Goal: Task Accomplishment & Management: Use online tool/utility

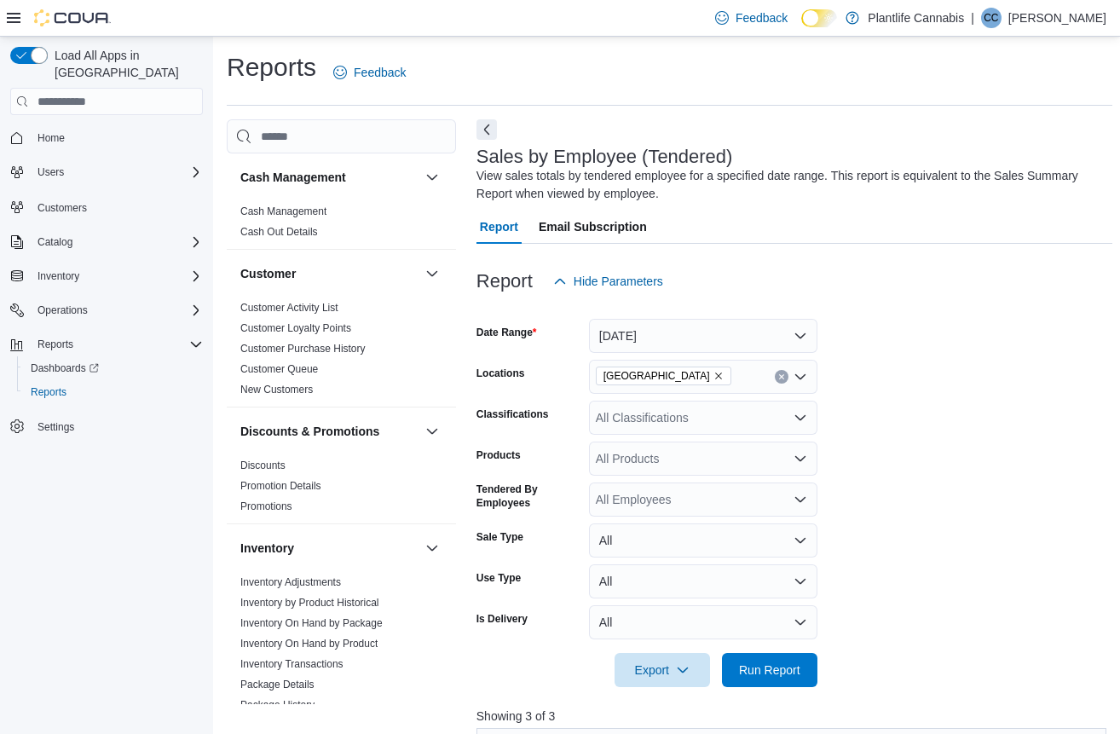
scroll to position [49, 0]
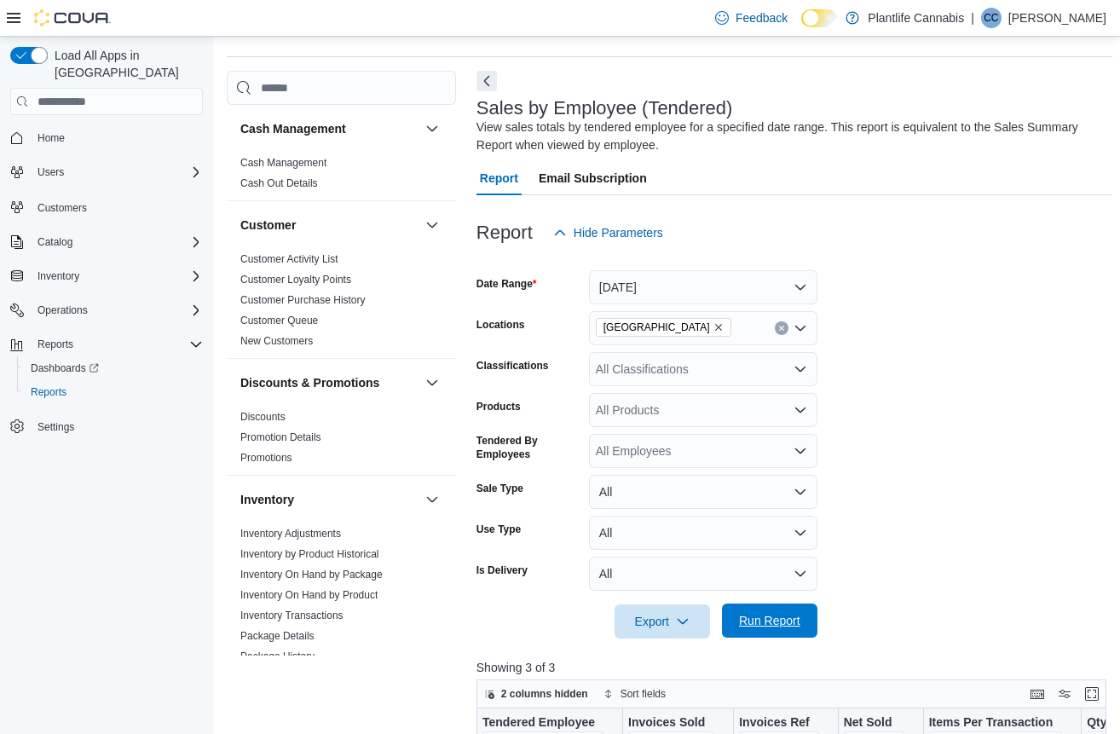
drag, startPoint x: 785, startPoint y: 634, endPoint x: 802, endPoint y: 618, distance: 23.5
click at [784, 634] on span "Run Report" at bounding box center [769, 620] width 75 height 34
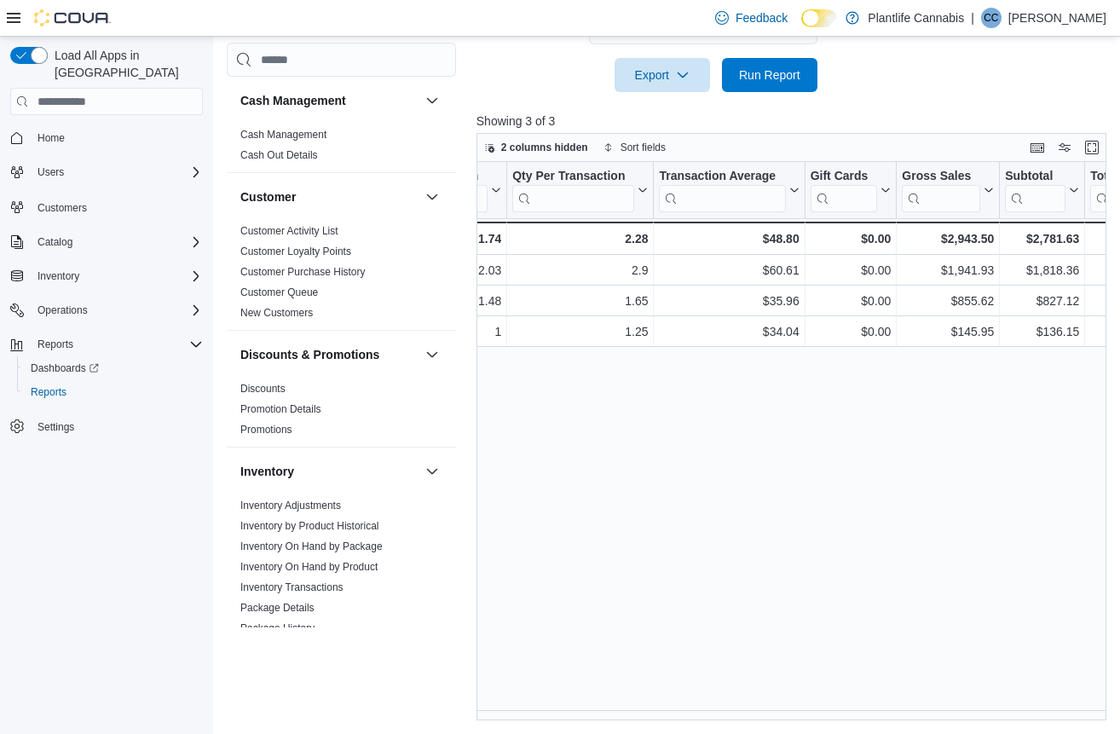
scroll to position [0, 593]
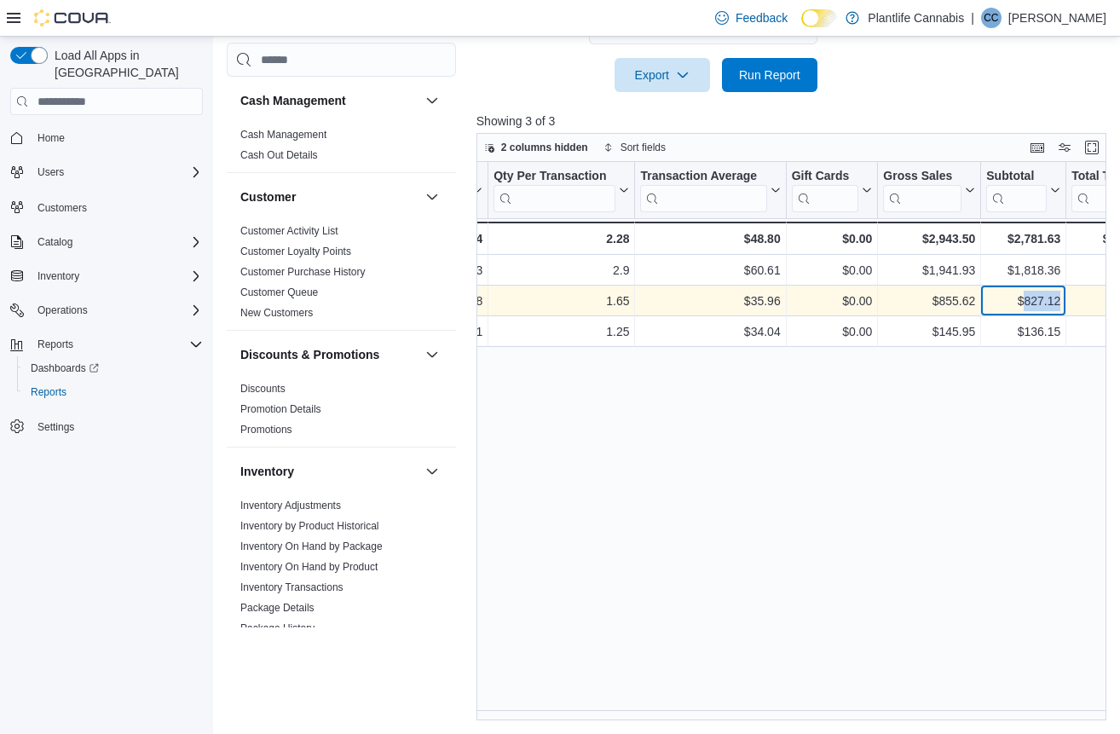
drag, startPoint x: 1060, startPoint y: 301, endPoint x: 1018, endPoint y: 302, distance: 42.6
click at [1018, 302] on div "$827.12 - Subtotal, column 10, row 2" at bounding box center [1023, 301] width 85 height 31
copy div "827.12"
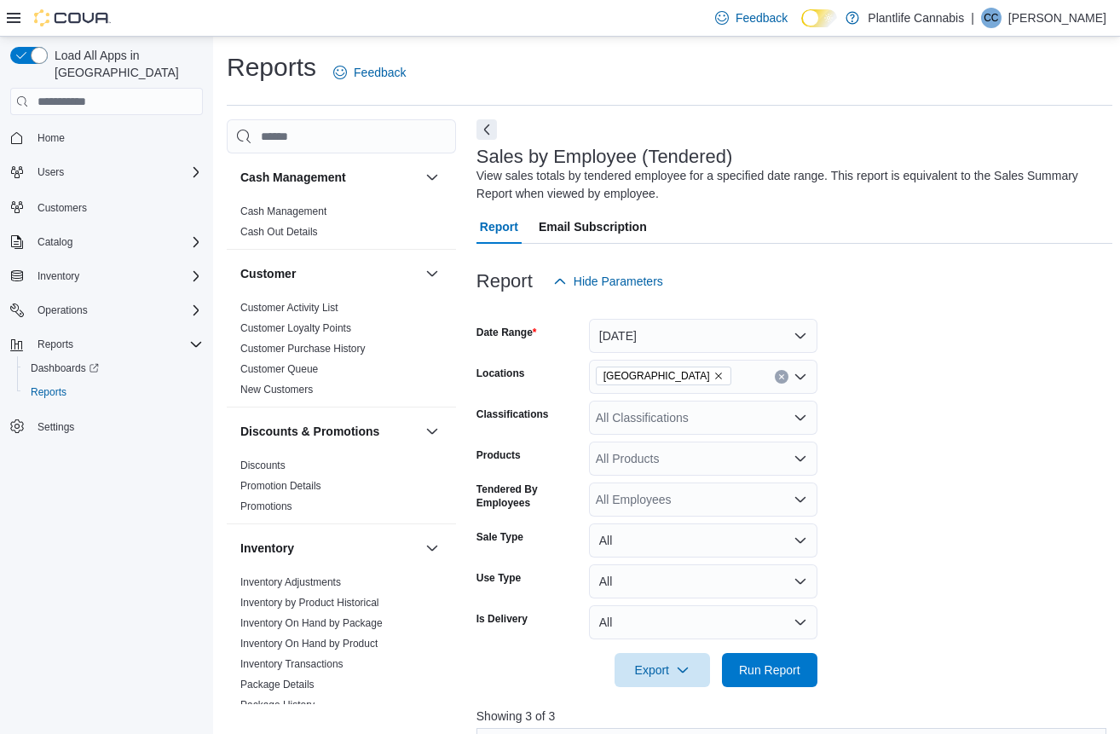
click at [691, 417] on div "All Classifications" at bounding box center [703, 418] width 228 height 34
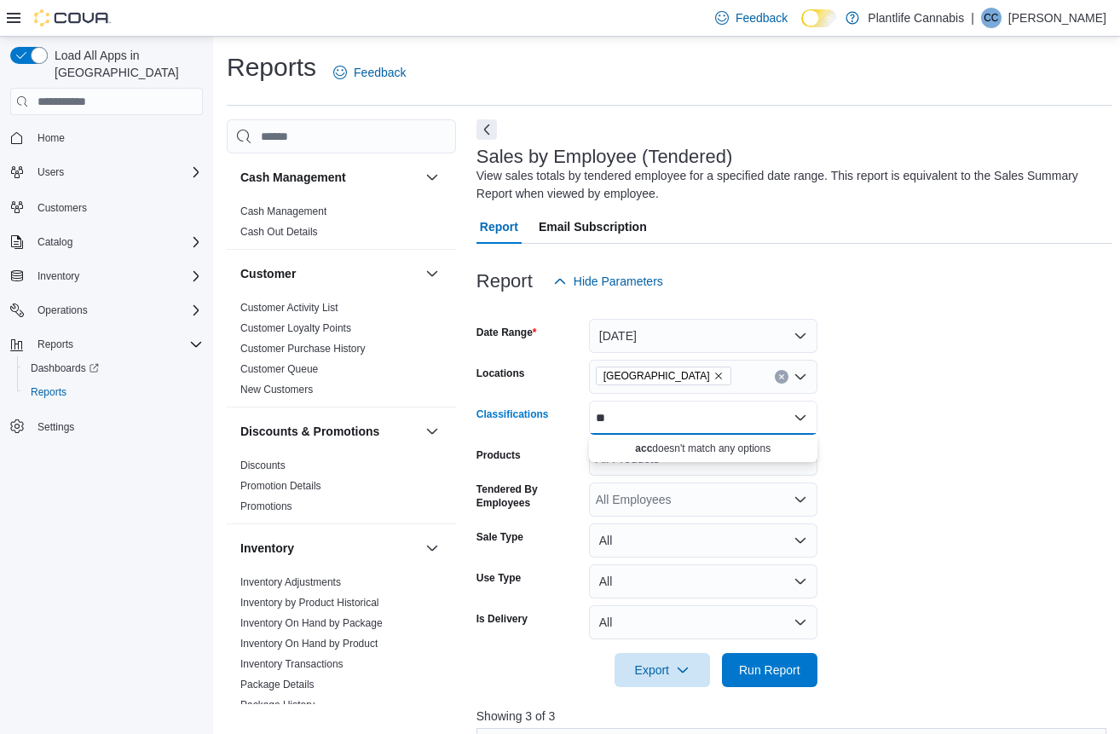
type input "*"
click at [870, 466] on form "Date Range Today Locations Fort Saskatchewan Classifications All Classification…" at bounding box center [794, 492] width 637 height 389
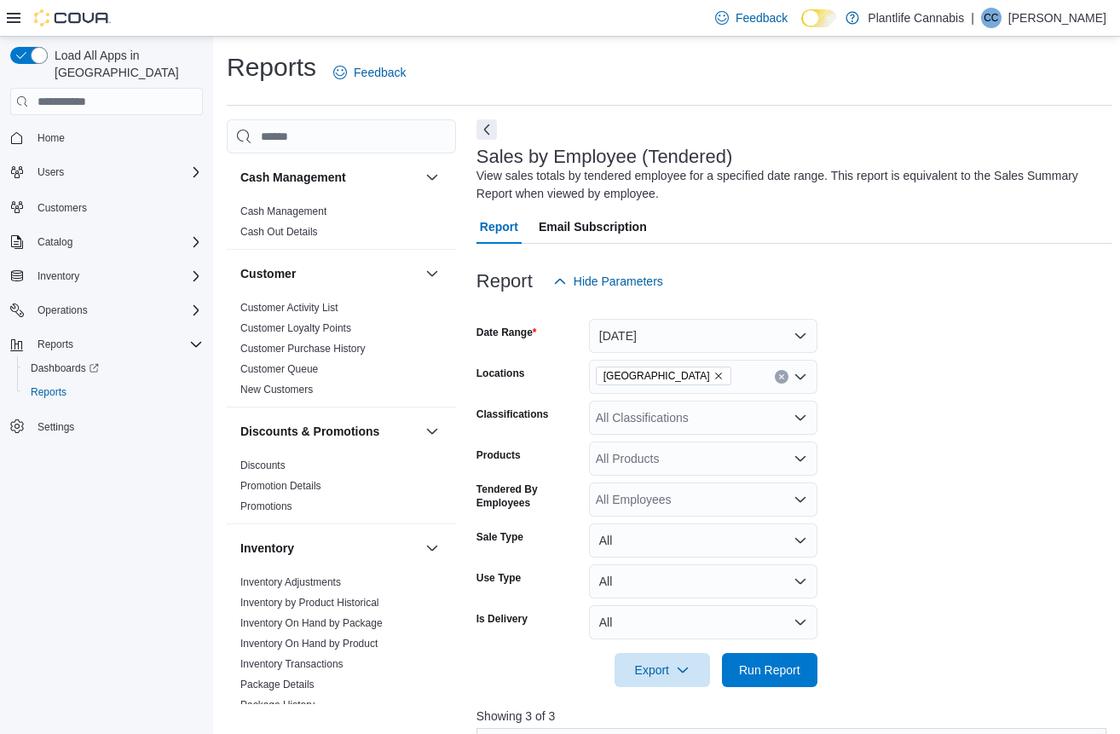
click at [667, 450] on div "All Products" at bounding box center [703, 459] width 228 height 34
type input "*"
click at [943, 342] on form "Date Range Today Locations Fort Saskatchewan Classifications All Classification…" at bounding box center [794, 492] width 637 height 389
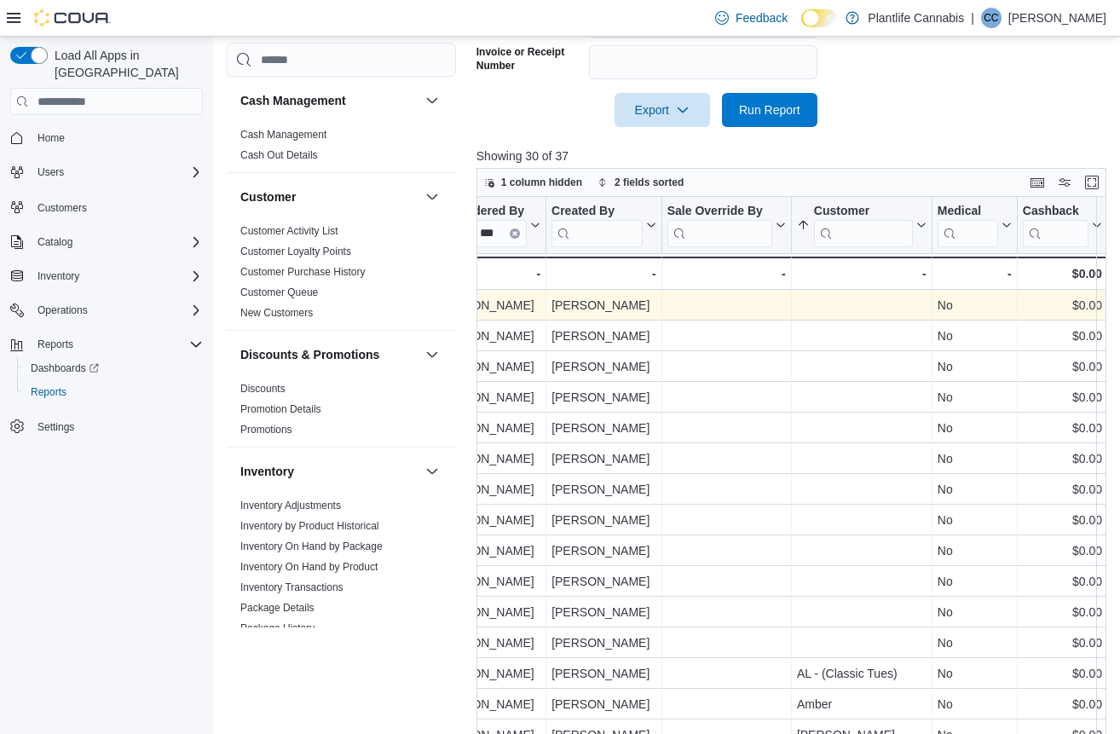
scroll to position [236, 0]
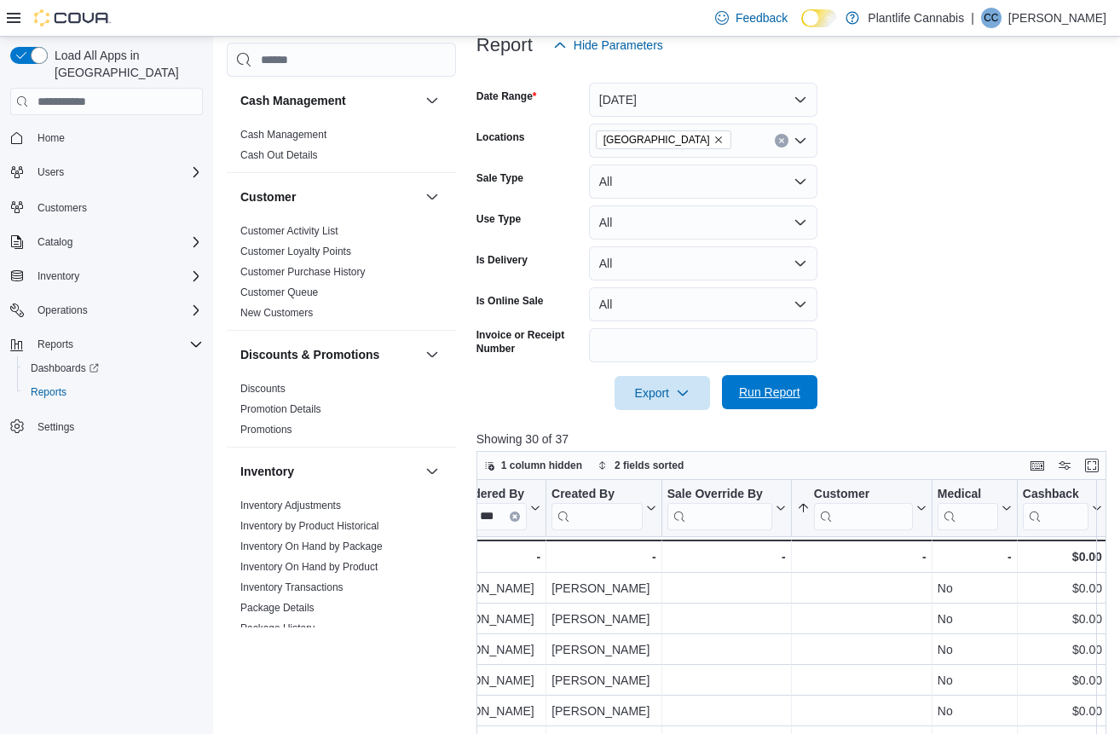
click at [780, 401] on span "Run Report" at bounding box center [769, 392] width 61 height 17
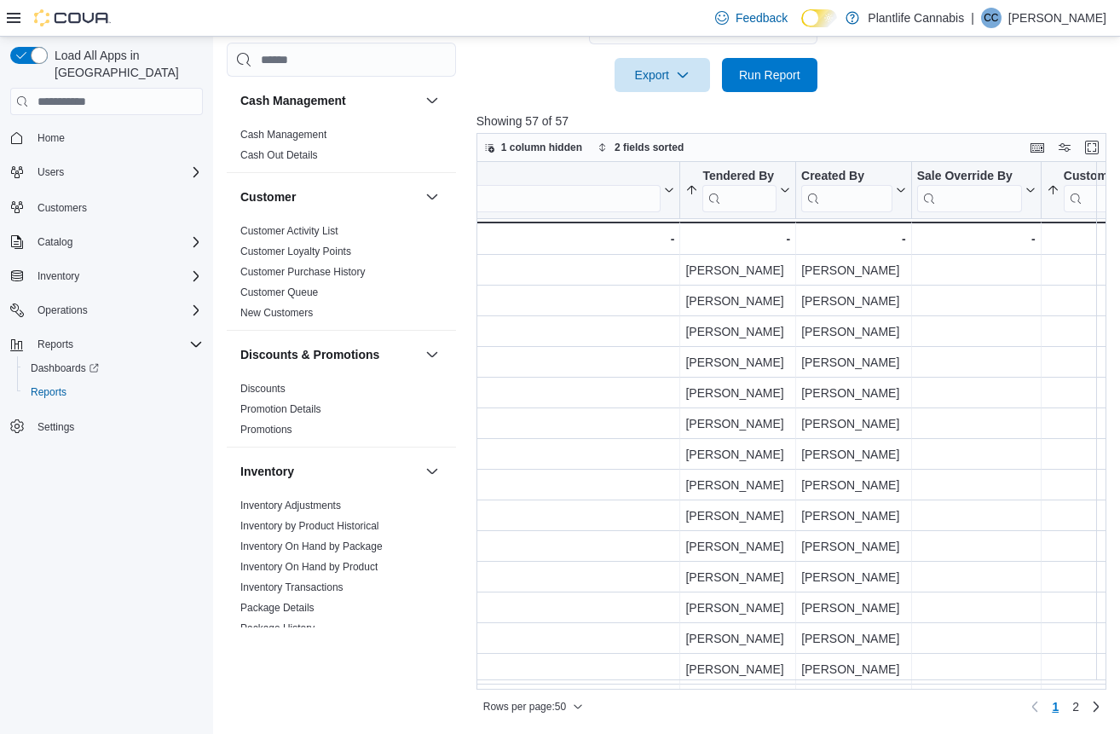
scroll to position [0, 2176]
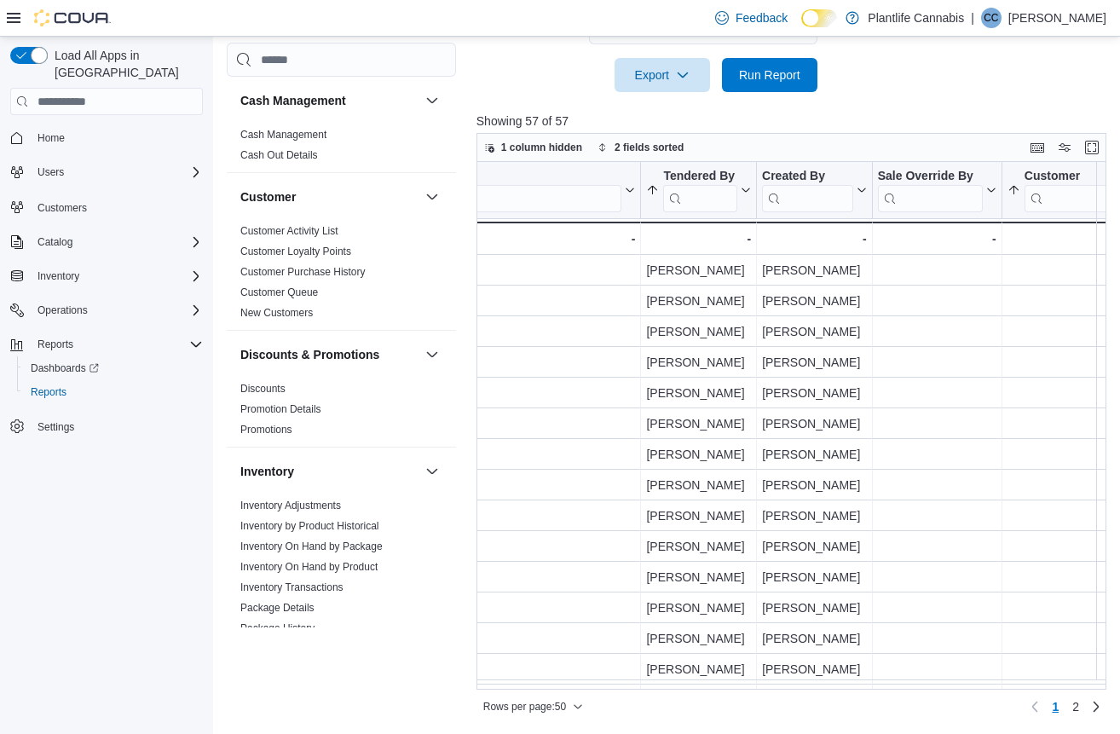
click at [724, 197] on input "search" at bounding box center [700, 198] width 74 height 27
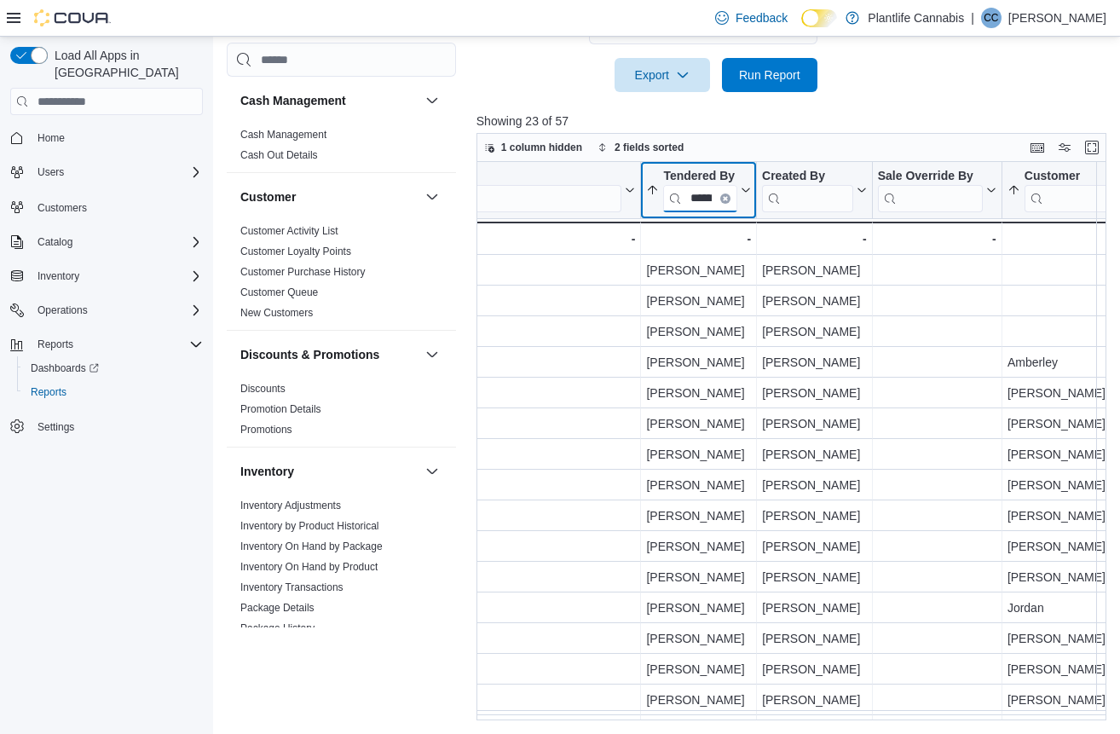
scroll to position [0, 12]
type input "******"
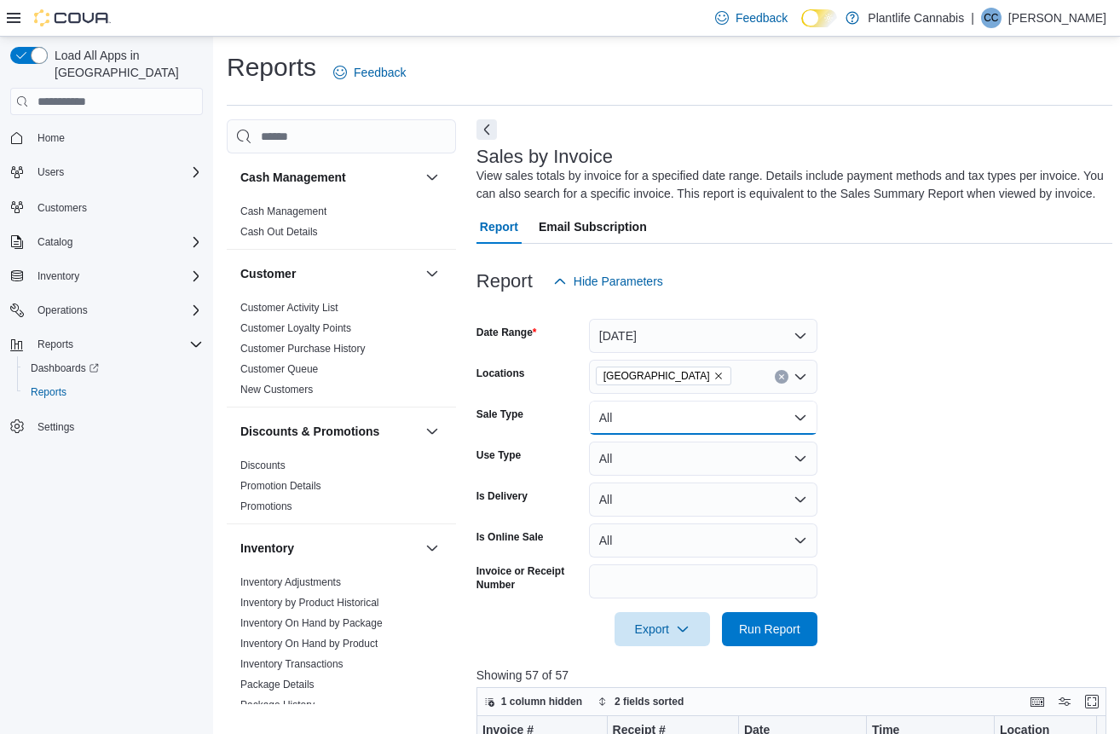
click at [664, 435] on button "All" at bounding box center [703, 418] width 228 height 34
click at [990, 443] on form "Date Range [DATE] Locations Fort [GEOGRAPHIC_DATA] Sale Type All Use Type All I…" at bounding box center [794, 472] width 637 height 348
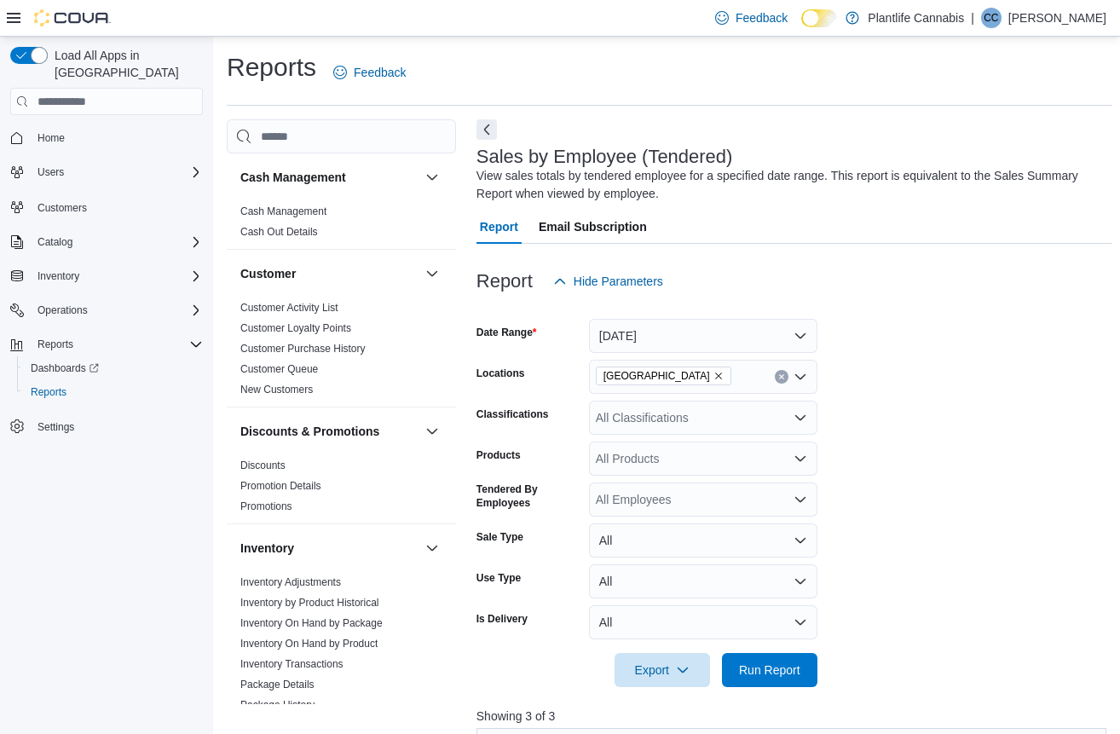
click at [712, 458] on div "All Products" at bounding box center [703, 459] width 228 height 34
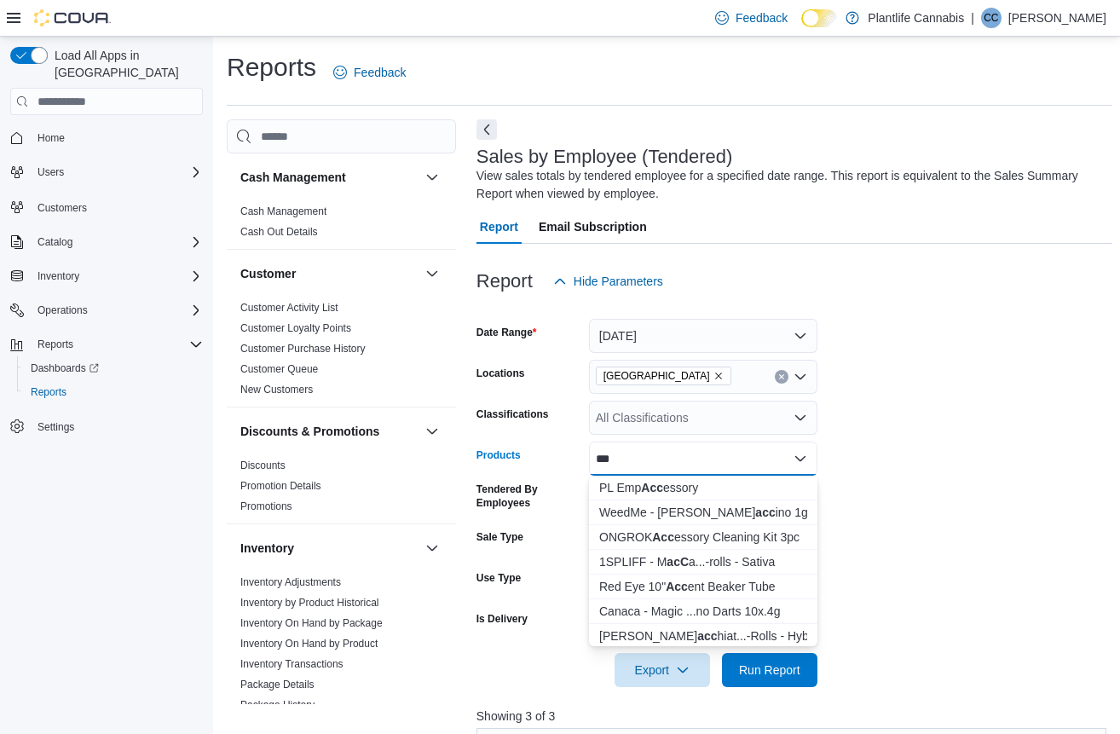
type input "***"
click at [680, 419] on div "All Classifications" at bounding box center [703, 418] width 228 height 34
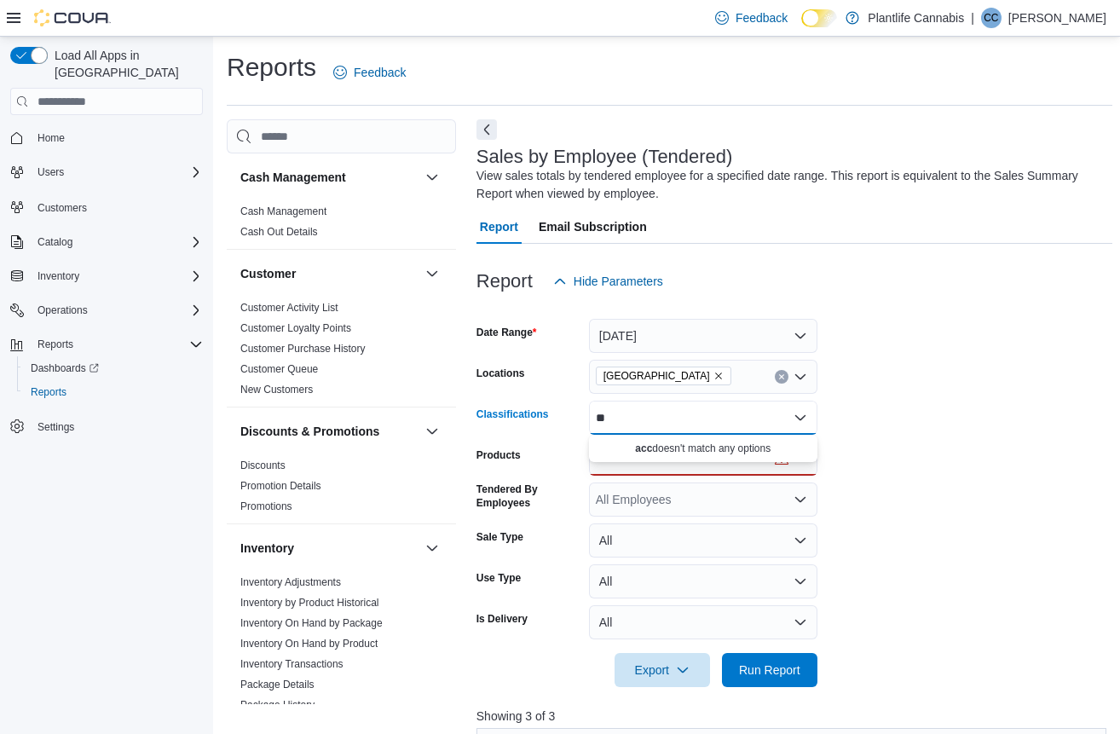
type input "*"
click at [883, 482] on form "Date Range Today Locations Fort Saskatchewan Classifications All Classification…" at bounding box center [794, 492] width 637 height 389
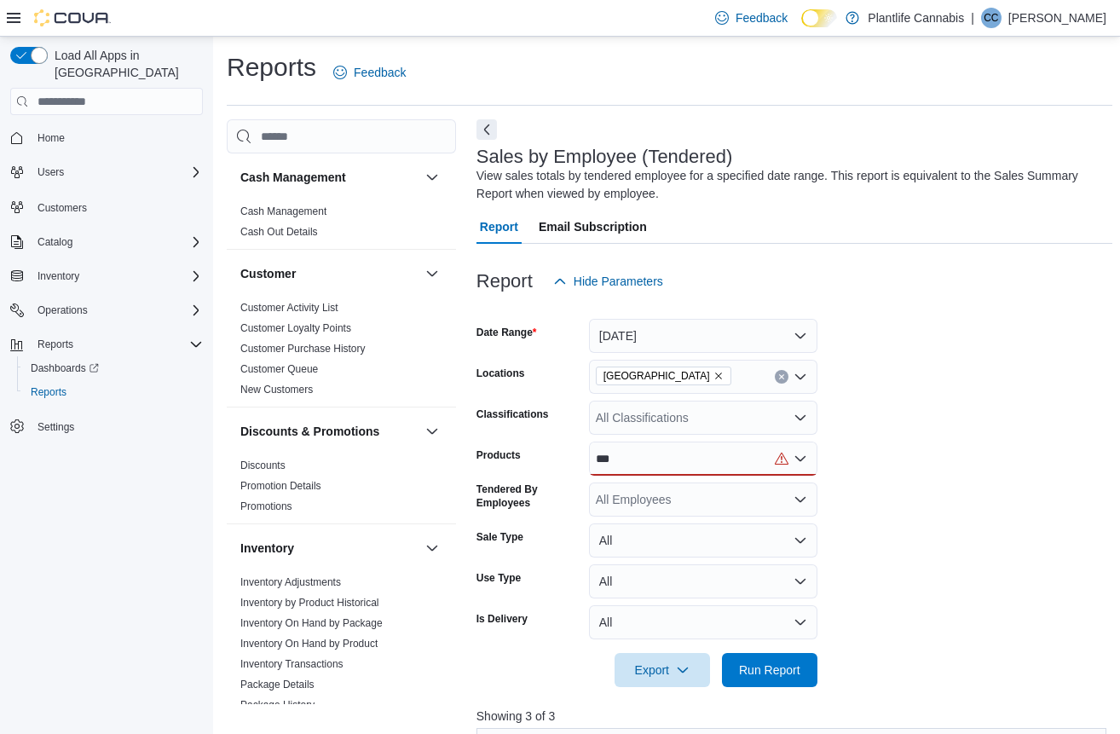
click at [678, 465] on div "***" at bounding box center [703, 459] width 228 height 34
type input "*"
drag, startPoint x: 981, startPoint y: 494, endPoint x: 929, endPoint y: 478, distance: 54.2
click at [982, 494] on form "Date Range Today Locations Fort Saskatchewan Classifications All Classification…" at bounding box center [794, 492] width 637 height 389
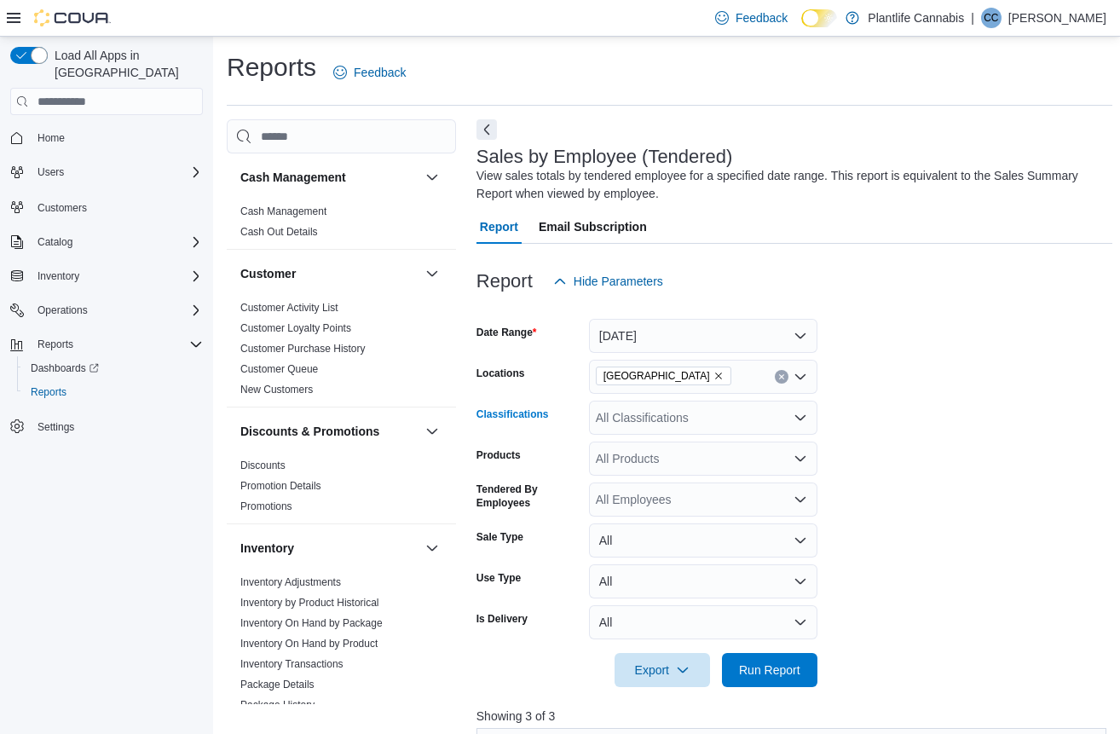
click at [801, 417] on icon "Open list of options" at bounding box center [801, 418] width 14 height 14
type input "***"
click at [950, 436] on form "Date Range Today Locations Fort Saskatchewan Classifications *** Combo box. Sel…" at bounding box center [794, 492] width 637 height 389
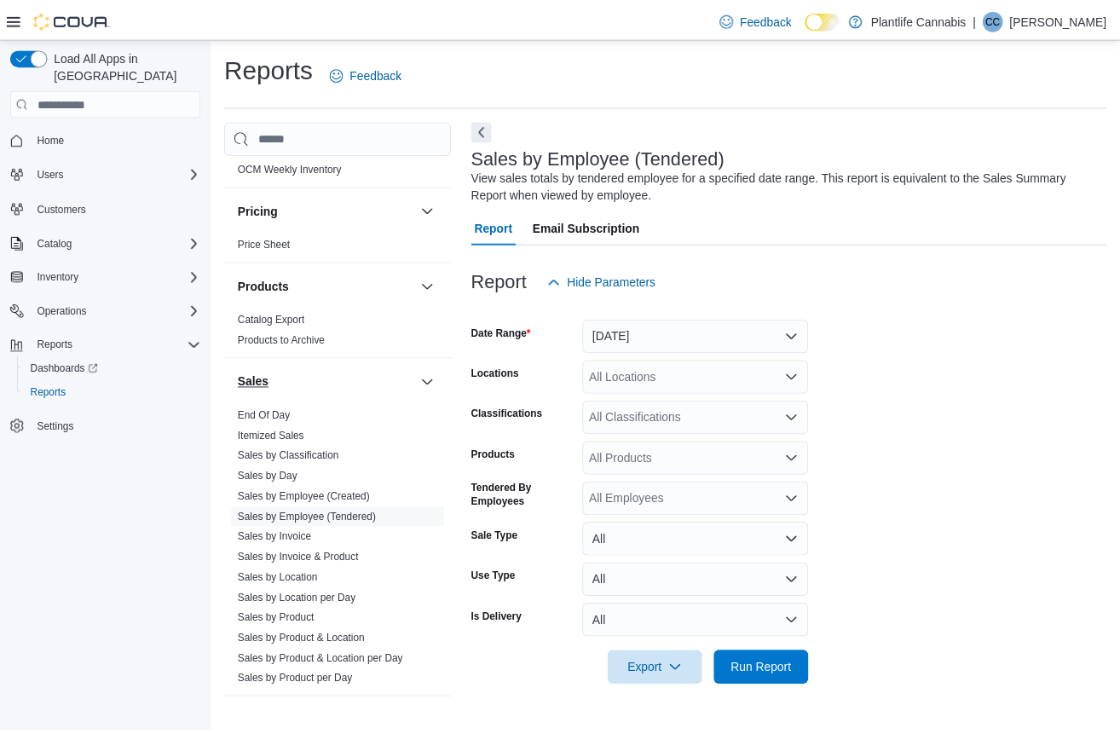
scroll to position [900, 0]
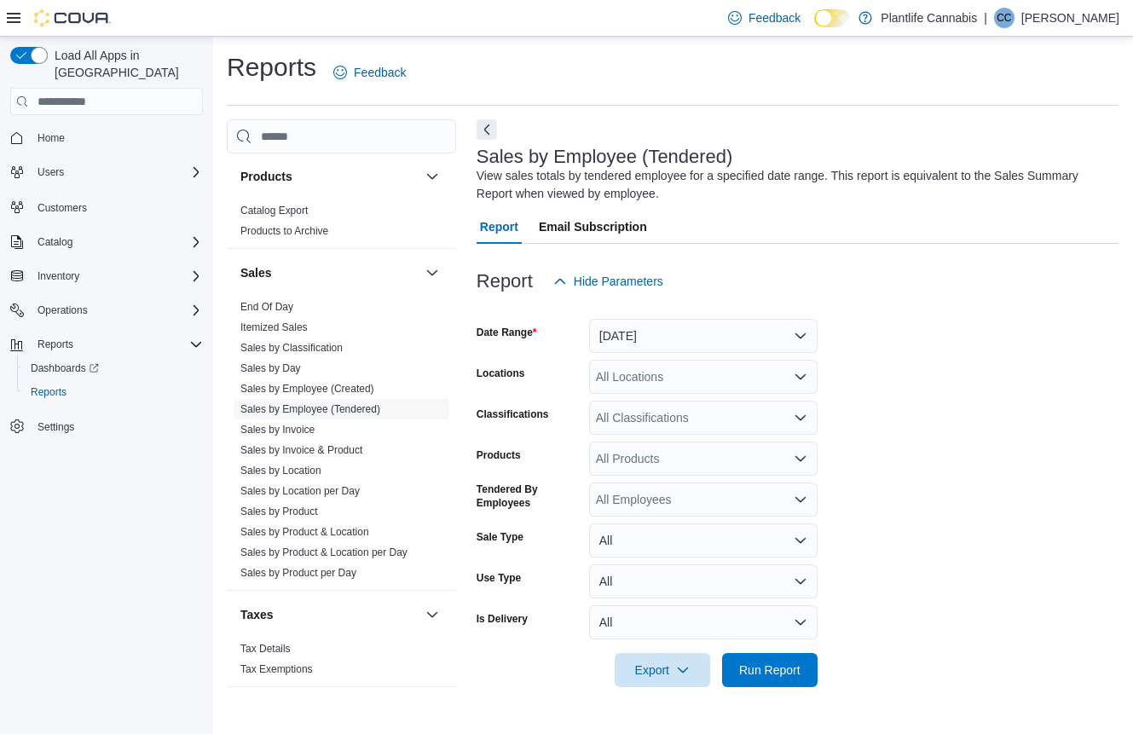
click at [621, 419] on div "All Classifications" at bounding box center [703, 418] width 228 height 34
type input "*"
drag, startPoint x: 897, startPoint y: 472, endPoint x: 800, endPoint y: 458, distance: 97.4
click at [898, 471] on form "Date Range [DATE] Locations All Locations Classifications All Classifications P…" at bounding box center [797, 492] width 643 height 389
click at [651, 453] on div "All Products" at bounding box center [703, 459] width 228 height 34
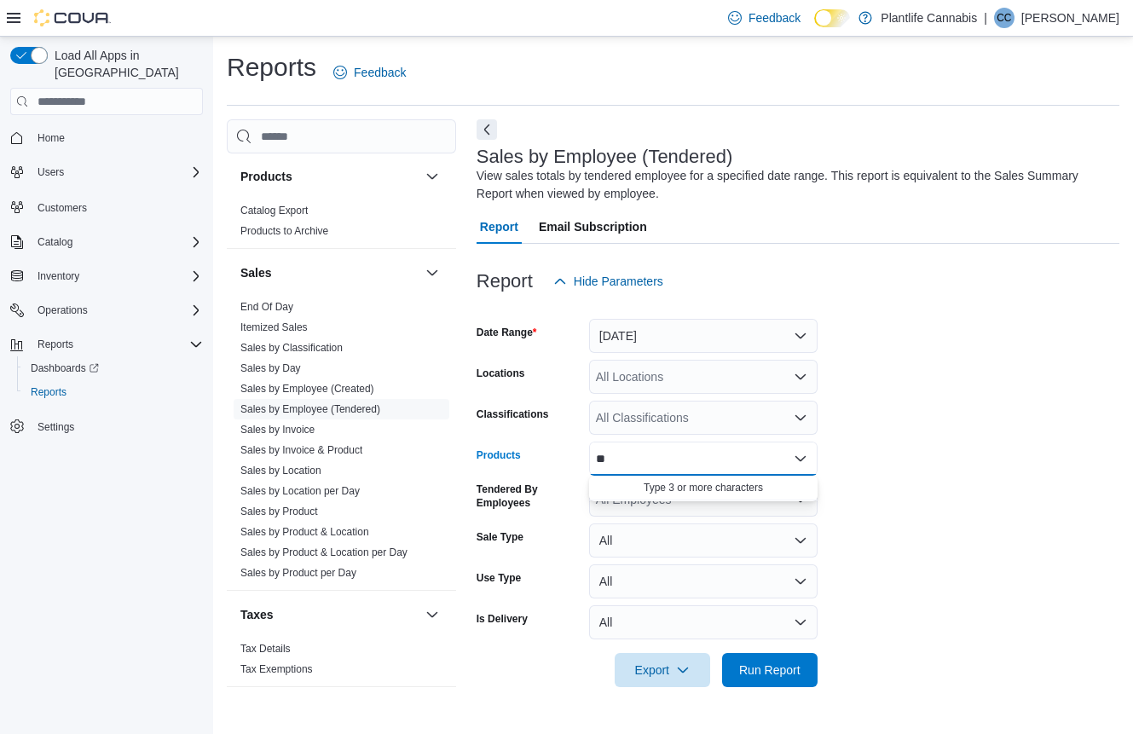
type input "*"
click at [870, 482] on form "Date Range [DATE] Locations All Locations Classifications All Classifications P…" at bounding box center [797, 492] width 643 height 389
click at [312, 431] on link "Sales by Invoice" at bounding box center [277, 430] width 74 height 12
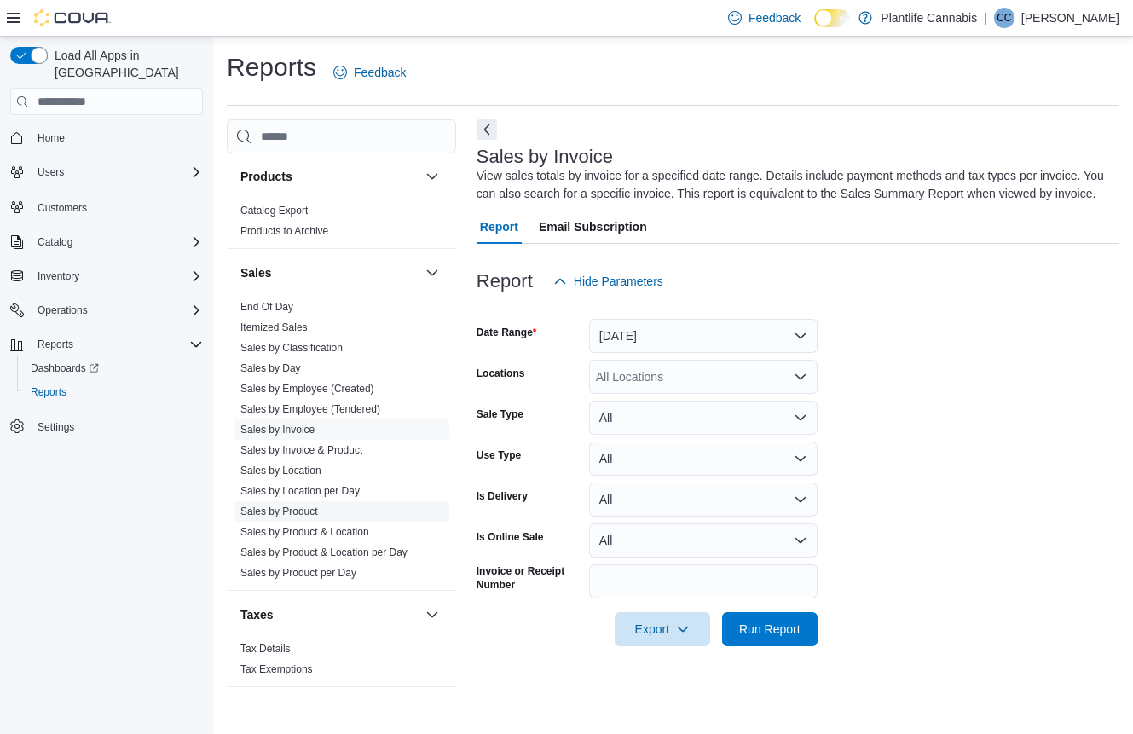
click at [318, 506] on link "Sales by Product" at bounding box center [279, 511] width 78 height 12
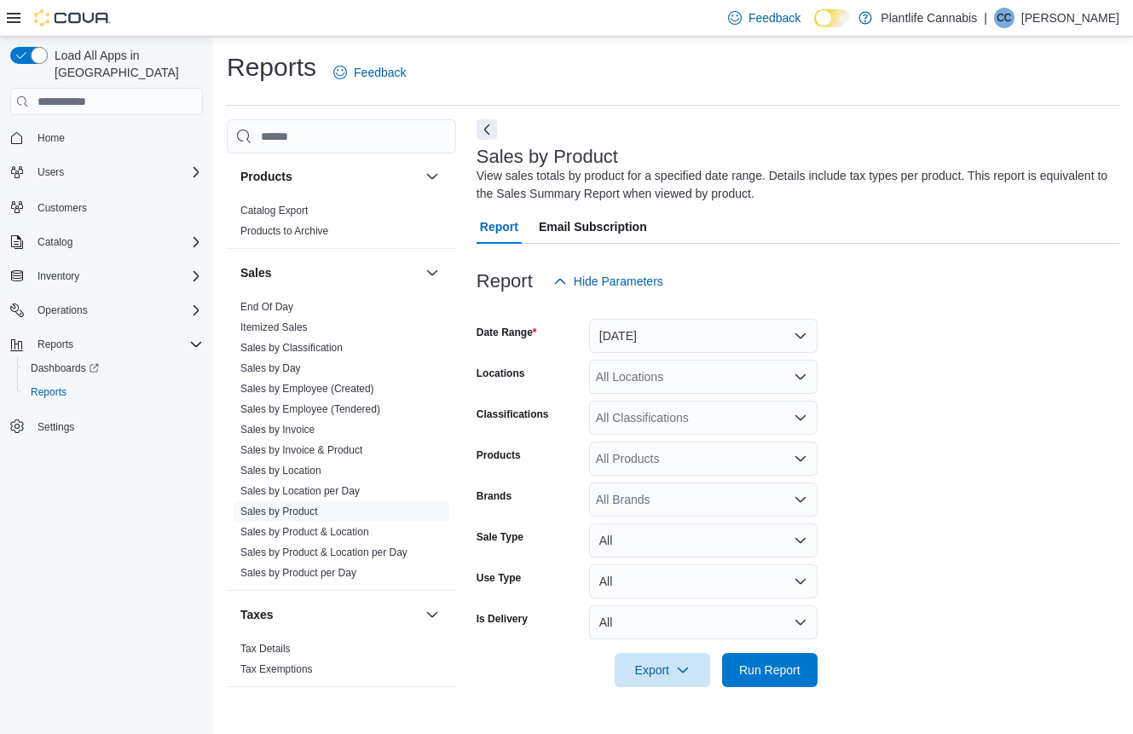
click at [695, 427] on div "All Classifications" at bounding box center [703, 418] width 228 height 34
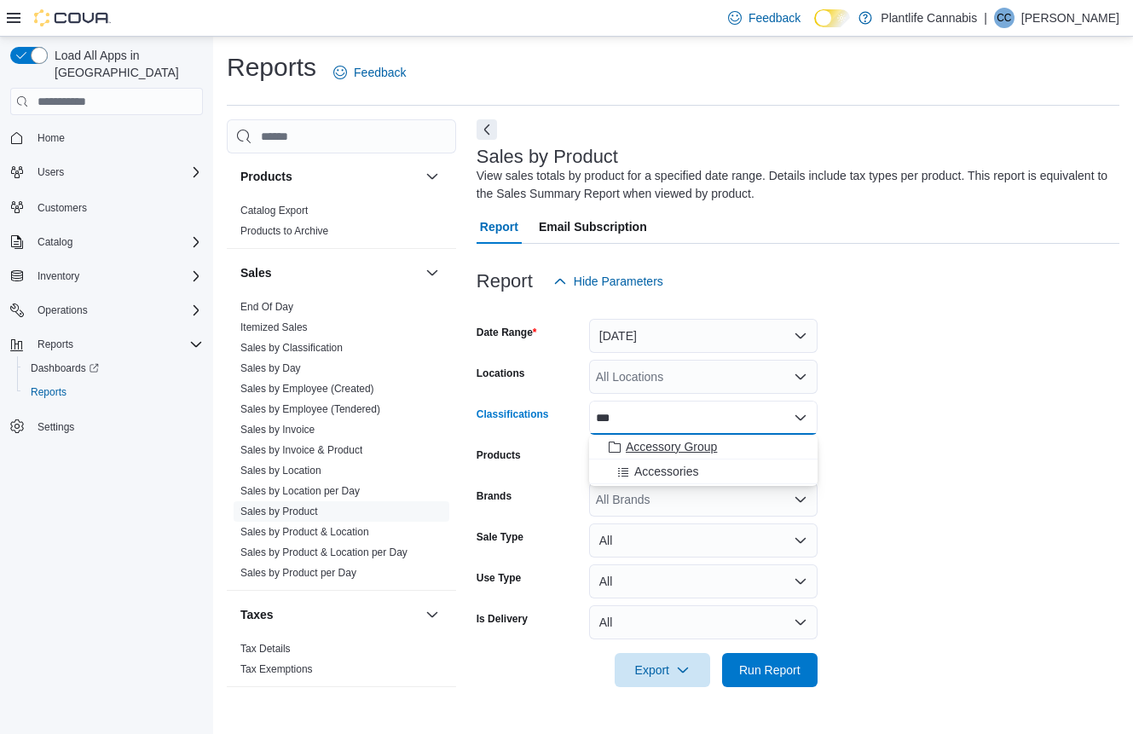
type input "***"
click at [686, 442] on span "Accessory Group" at bounding box center [671, 446] width 91 height 17
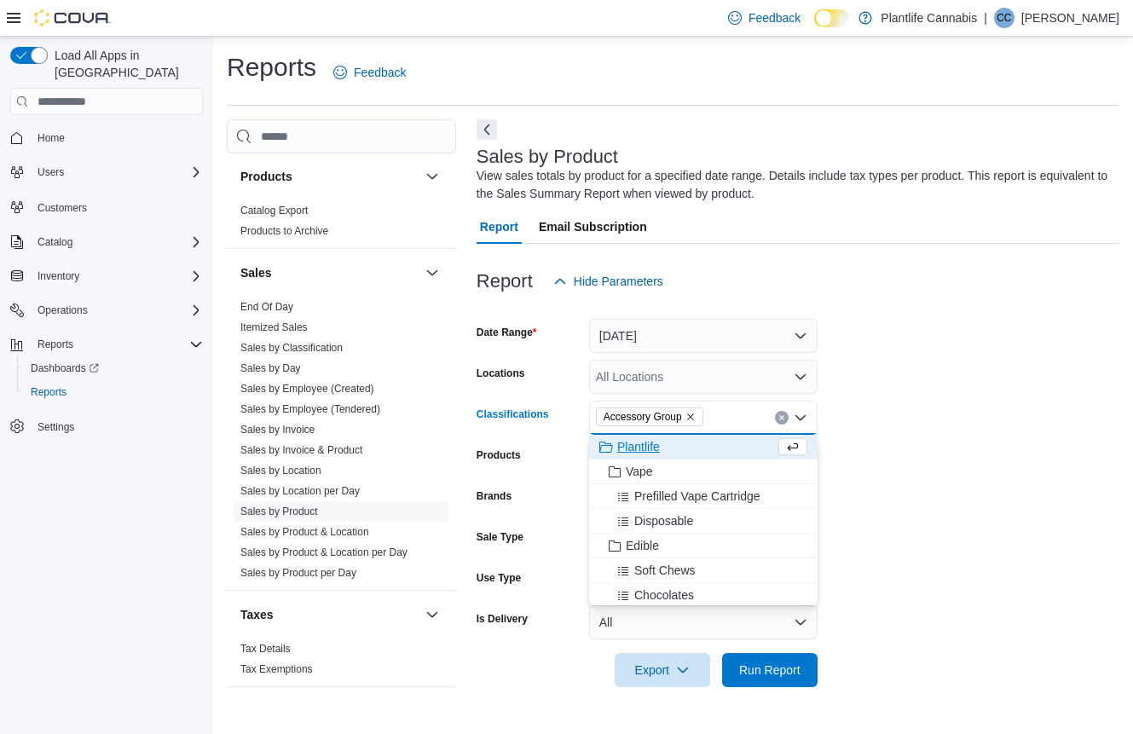
click at [684, 390] on div "All Locations" at bounding box center [703, 377] width 228 height 34
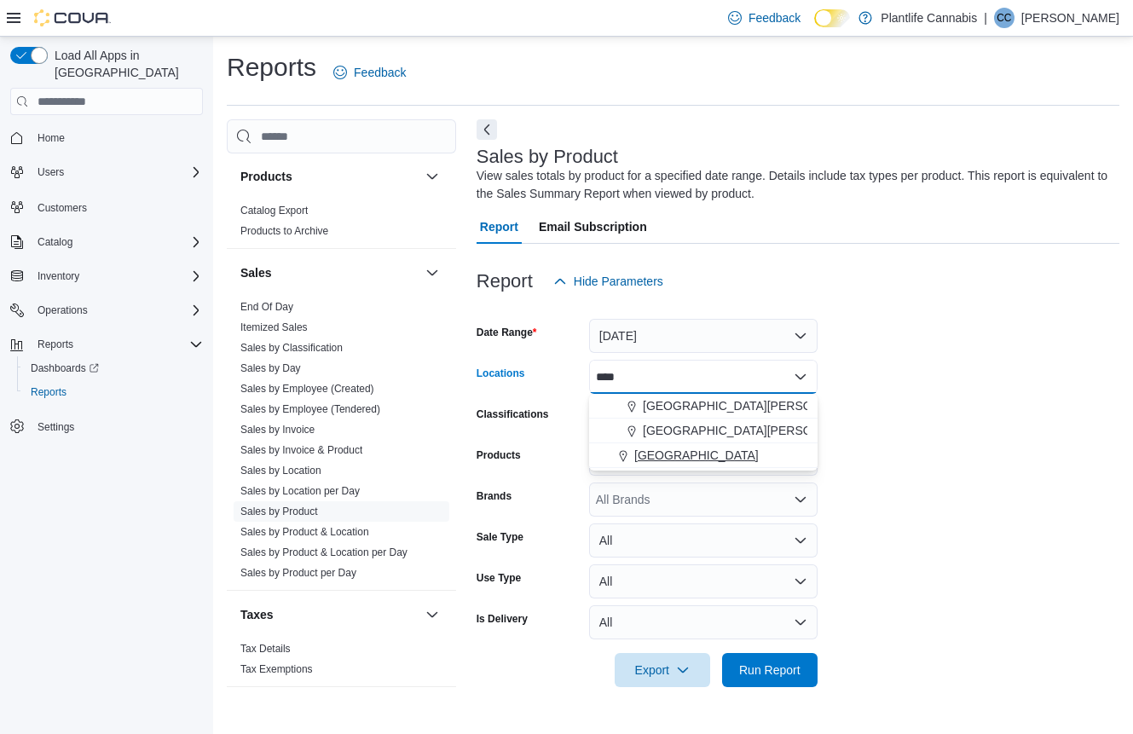
type input "****"
click at [723, 453] on span "[GEOGRAPHIC_DATA]" at bounding box center [696, 455] width 124 height 17
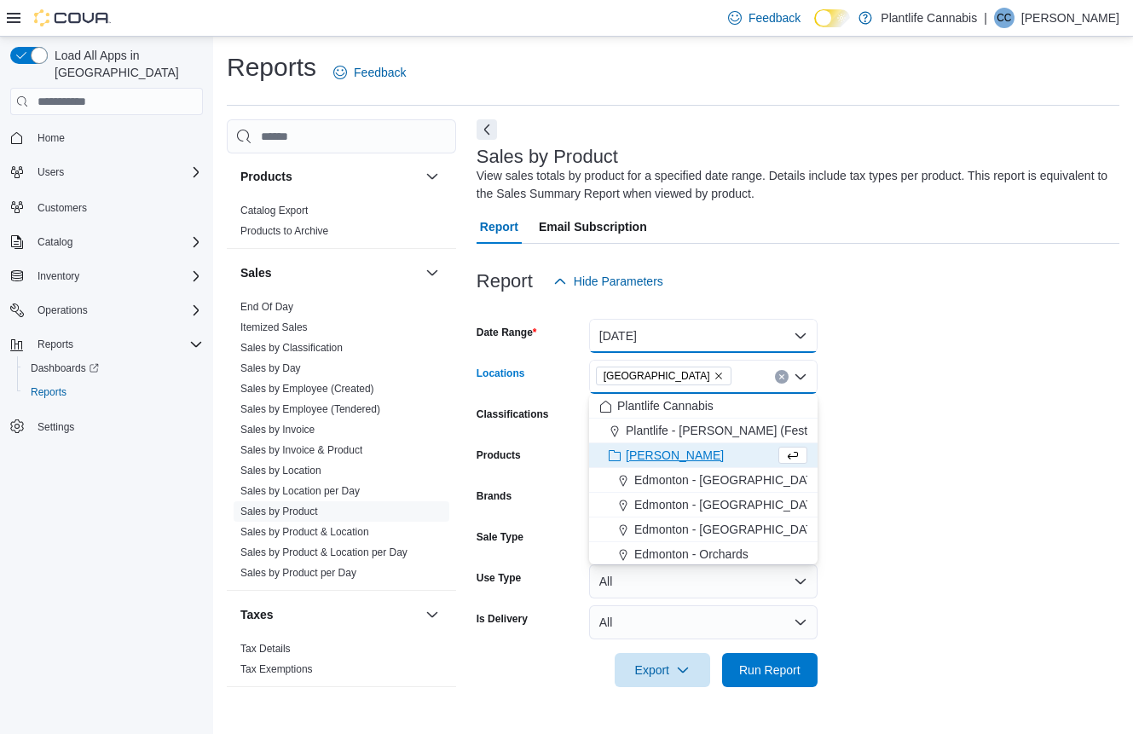
click at [735, 341] on button "[DATE]" at bounding box center [703, 336] width 228 height 34
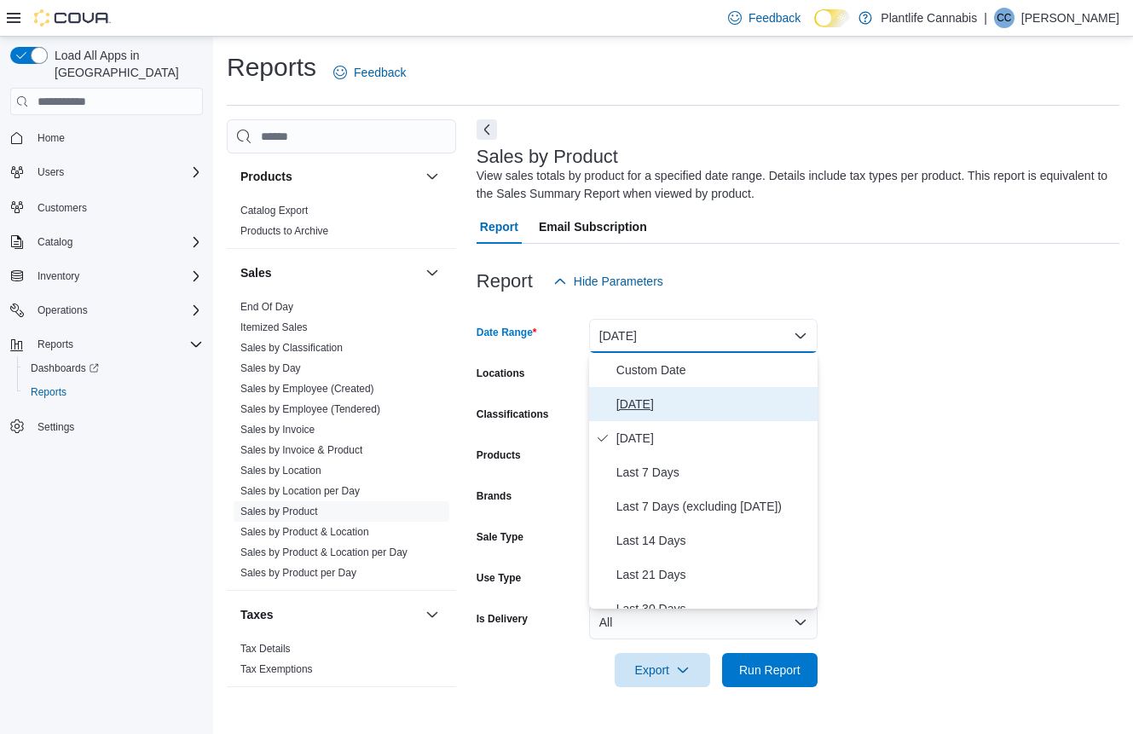
click at [703, 412] on span "[DATE]" at bounding box center [713, 404] width 194 height 20
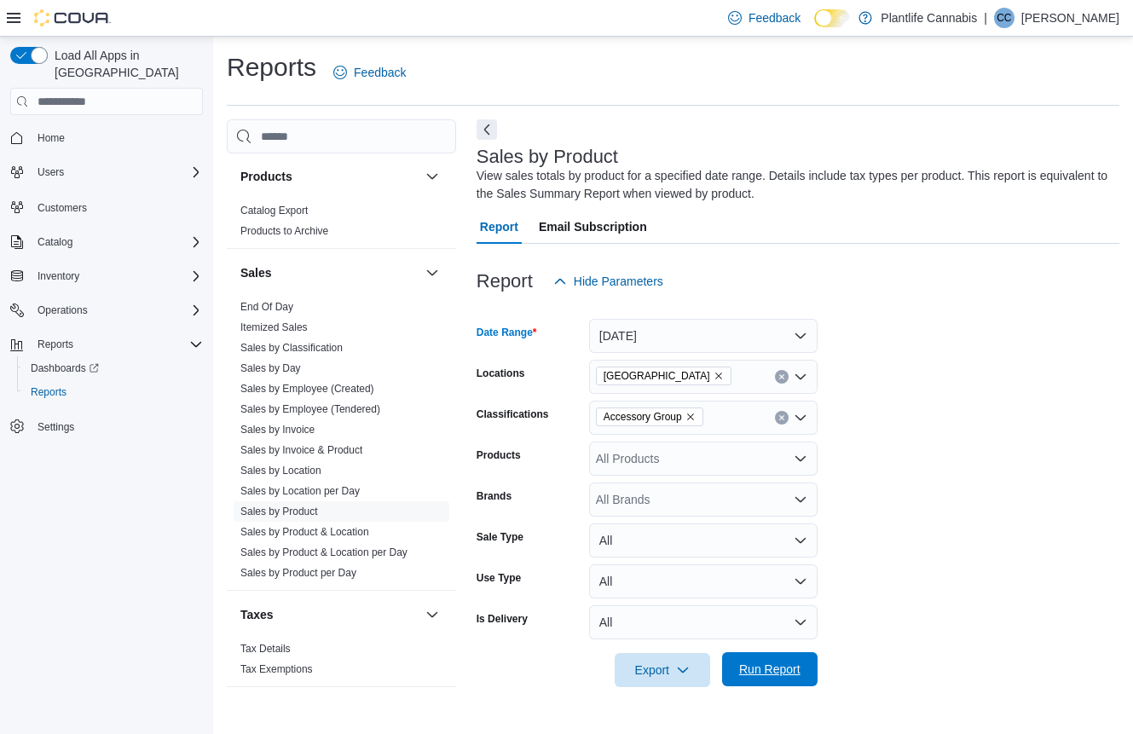
click at [797, 673] on span "Run Report" at bounding box center [769, 669] width 61 height 17
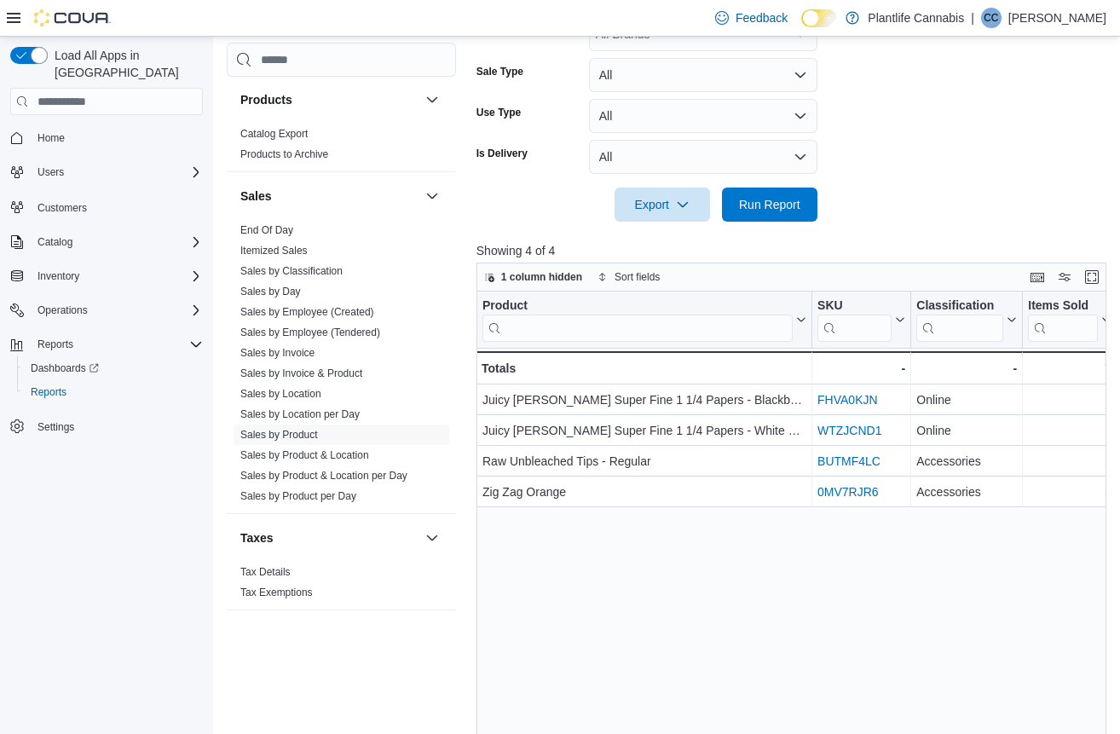
scroll to position [463, 0]
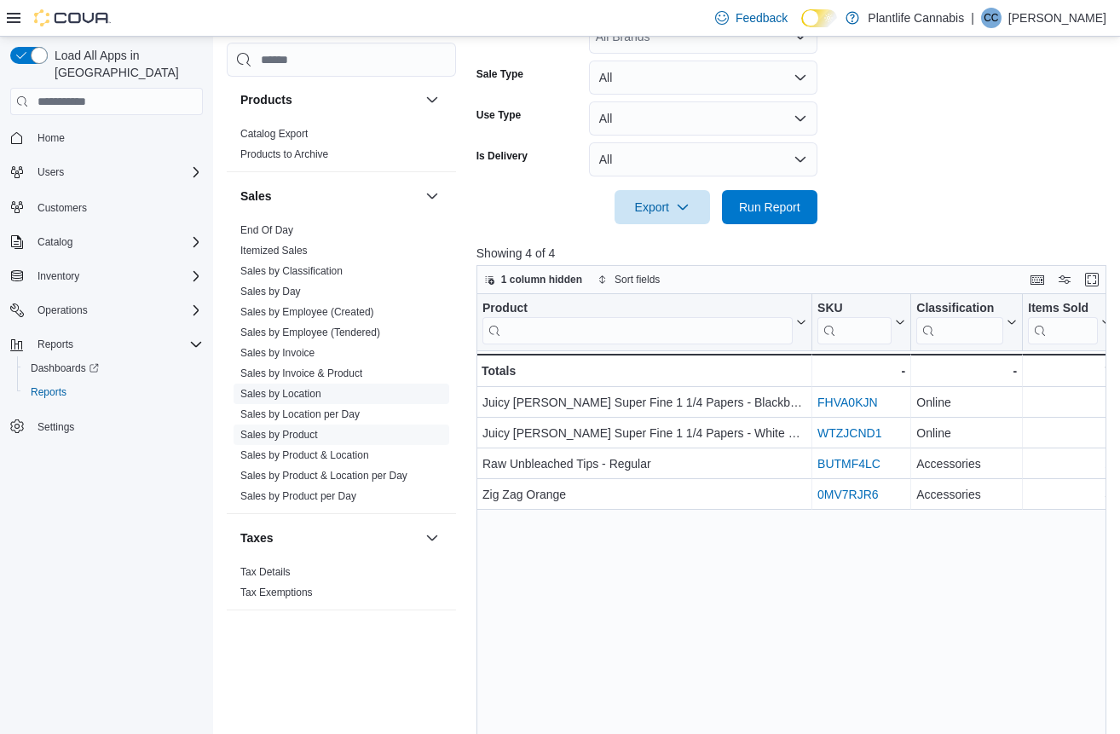
click at [321, 392] on link "Sales by Location" at bounding box center [280, 394] width 81 height 12
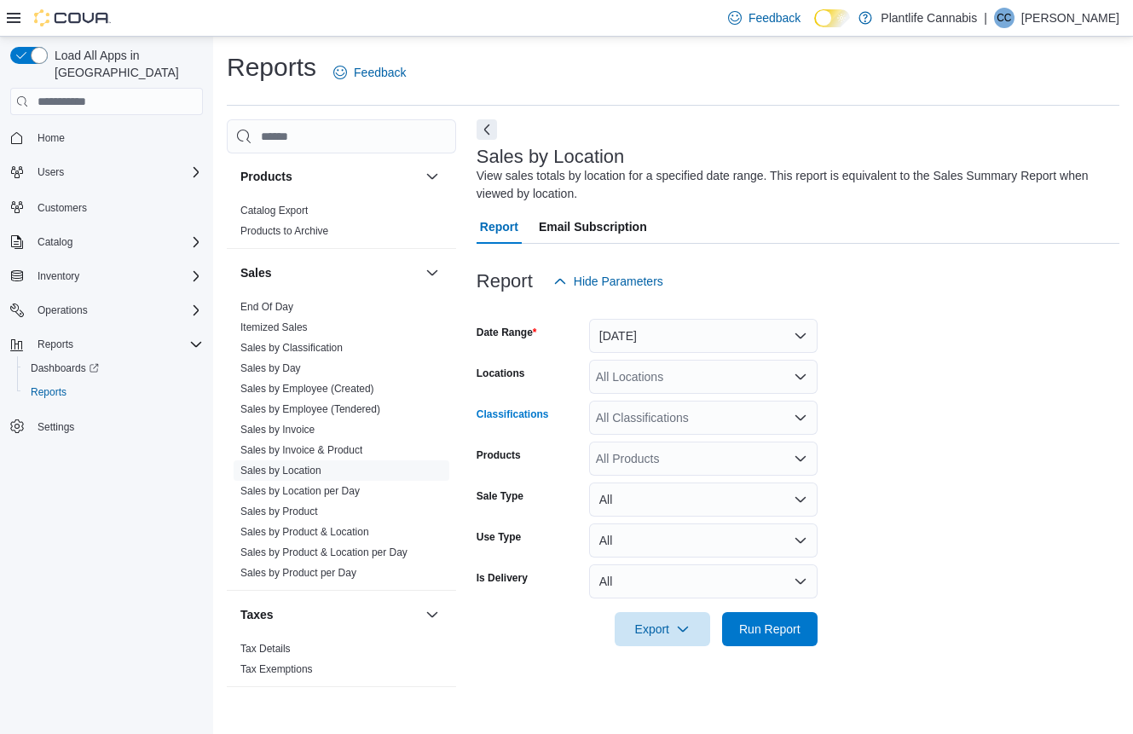
click at [696, 424] on div "All Classifications" at bounding box center [703, 418] width 228 height 34
type input "***"
click at [721, 444] on div "Accessory Group" at bounding box center [703, 446] width 208 height 17
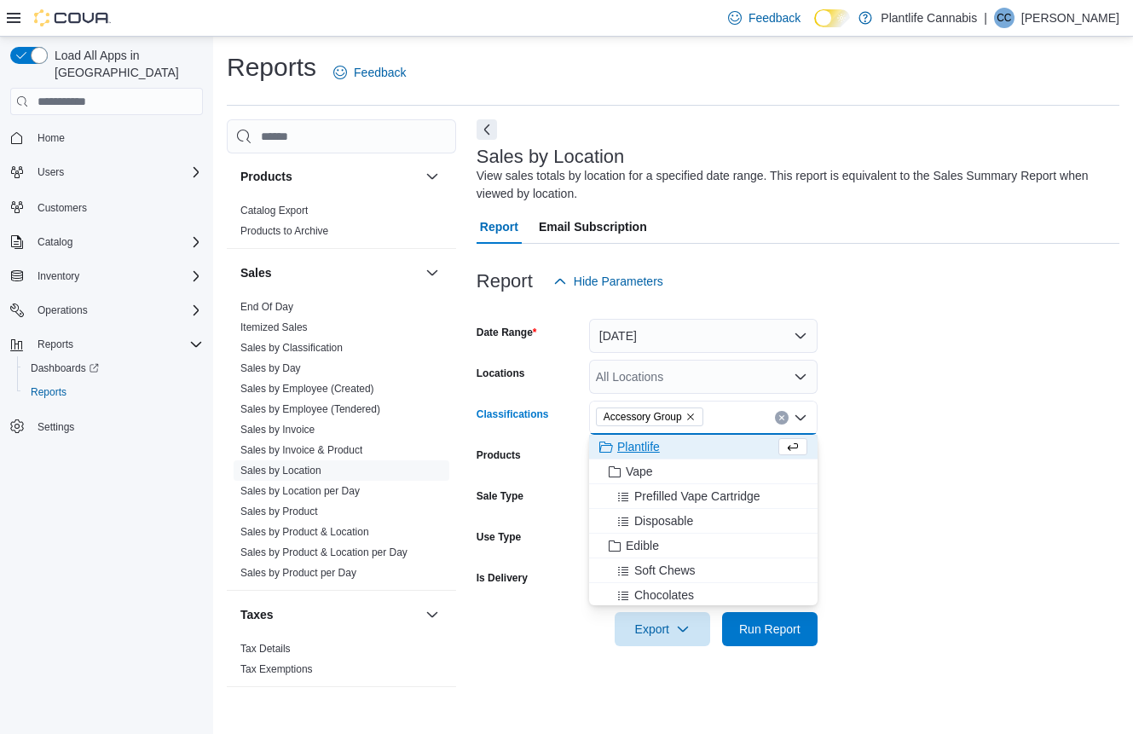
click at [720, 371] on div "All Locations" at bounding box center [703, 377] width 228 height 34
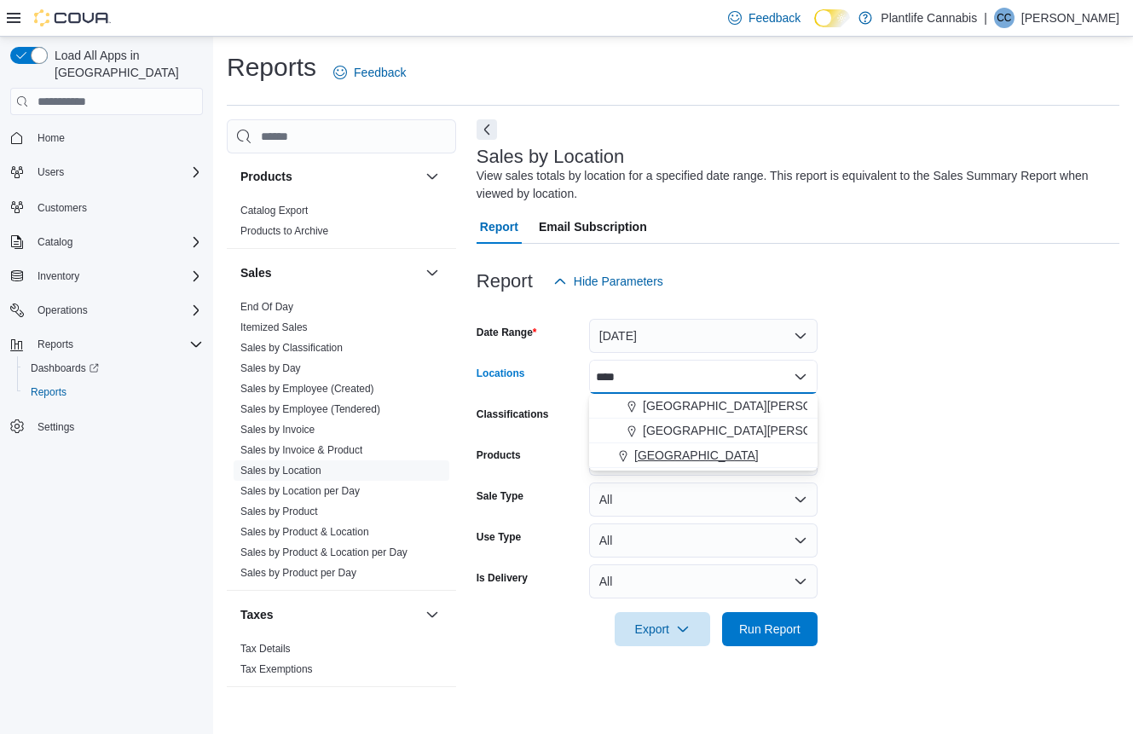
type input "****"
click at [713, 464] on button "[GEOGRAPHIC_DATA]" at bounding box center [703, 455] width 228 height 25
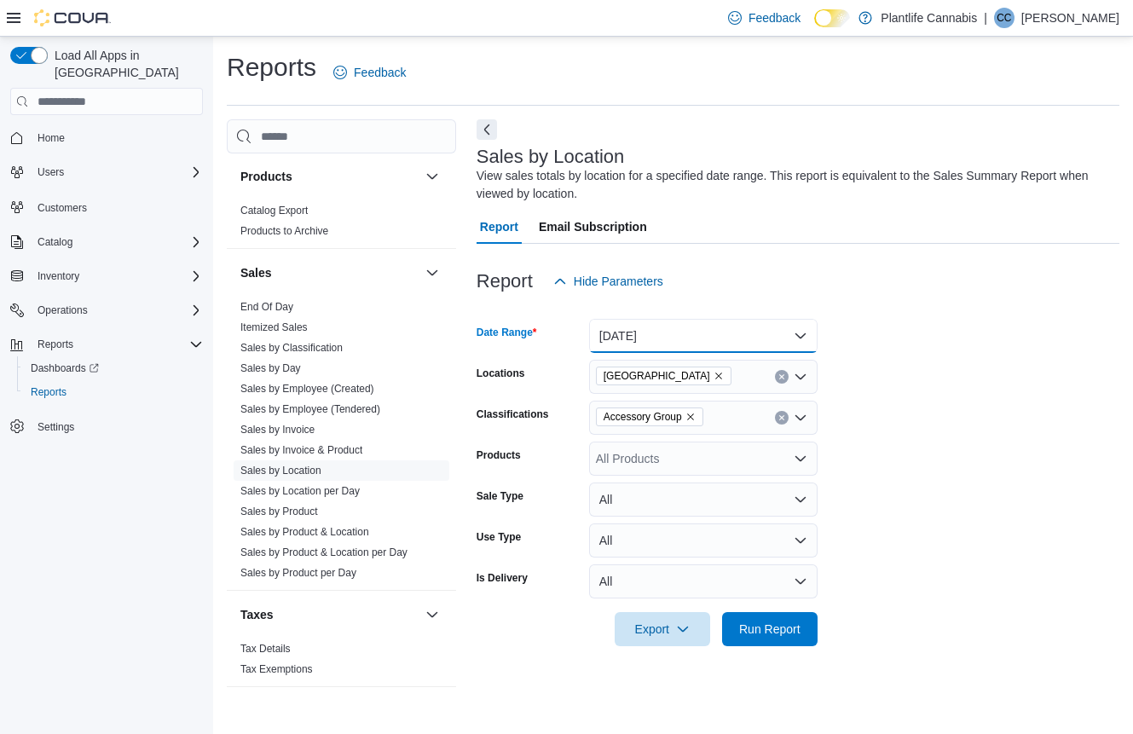
click at [707, 331] on button "[DATE]" at bounding box center [703, 336] width 228 height 34
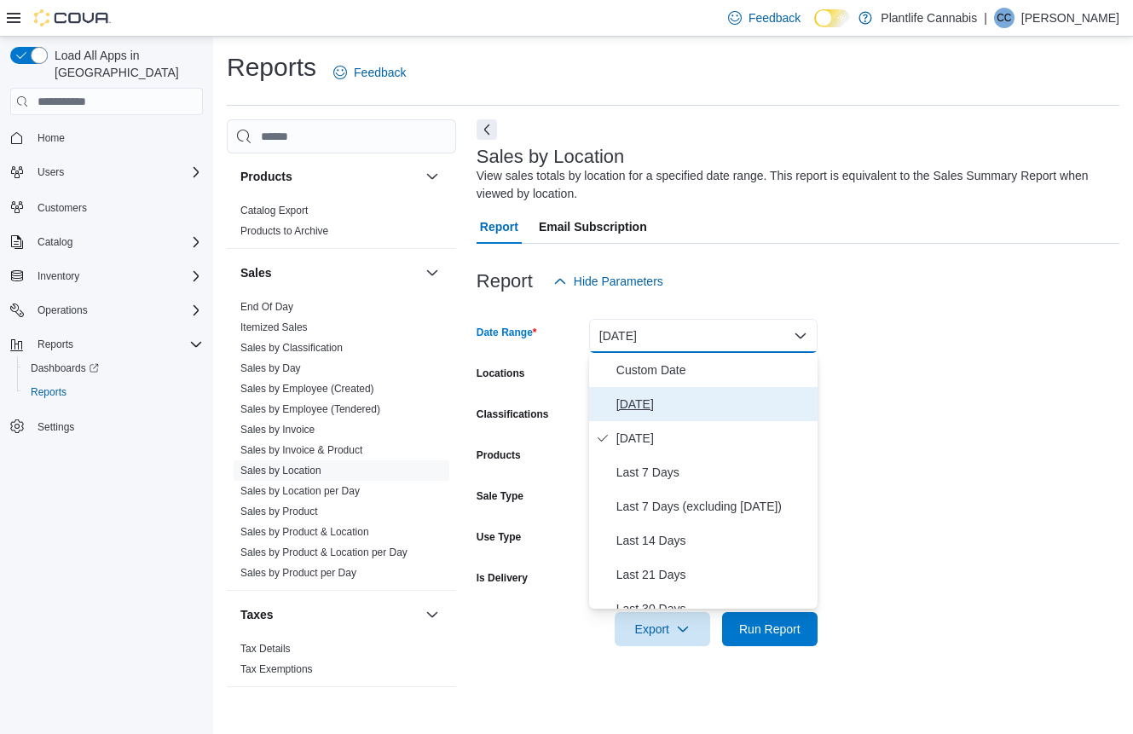
click at [673, 400] on span "[DATE]" at bounding box center [713, 404] width 194 height 20
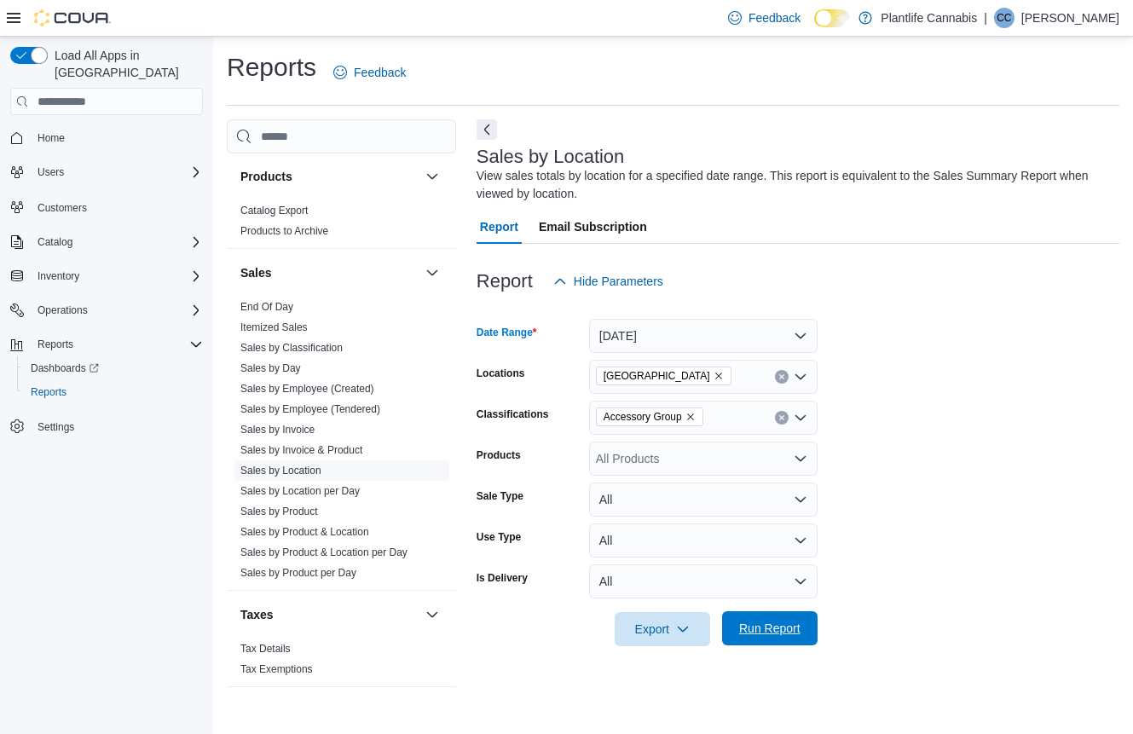
click at [777, 622] on span "Run Report" at bounding box center [769, 628] width 61 height 17
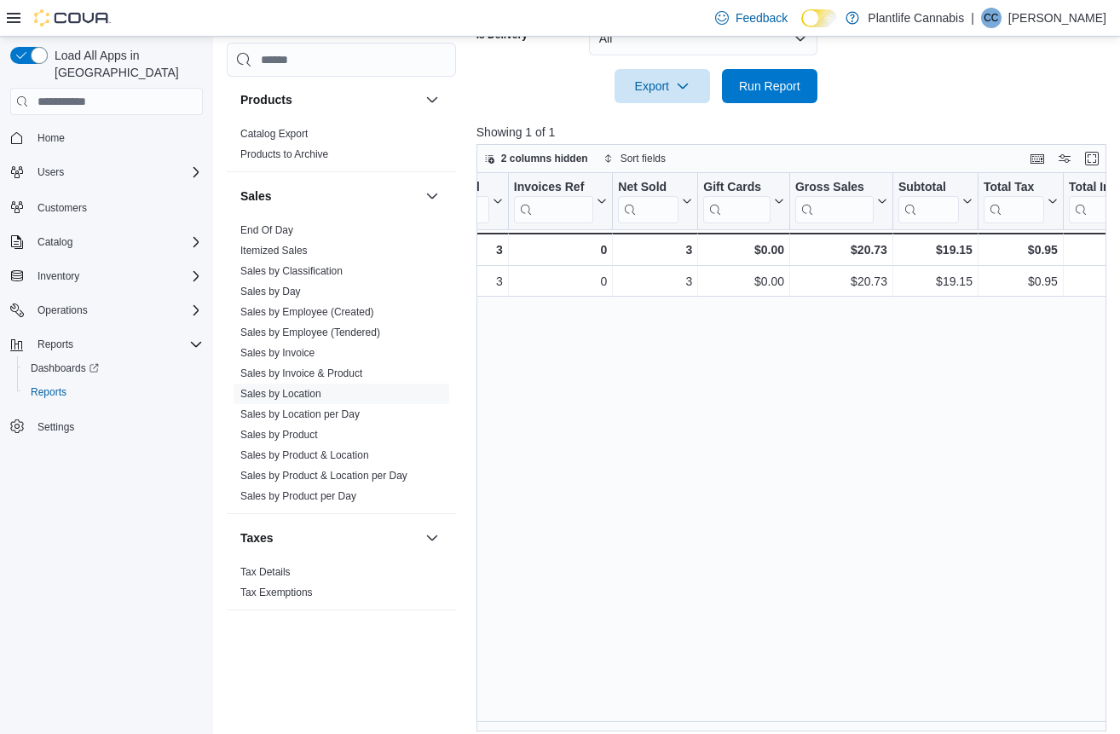
scroll to position [0, 228]
